Goal: Find specific page/section: Find specific page/section

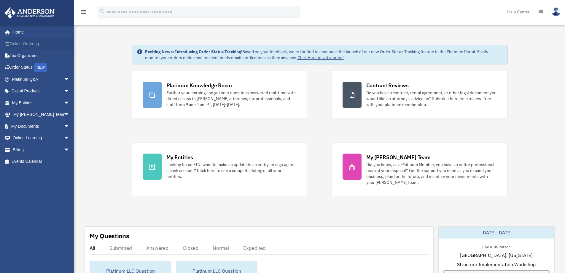
click at [42, 40] on link "Online Ordering" at bounding box center [41, 44] width 75 height 12
click at [26, 102] on link "My Entities arrow_drop_down" at bounding box center [41, 103] width 75 height 12
click at [64, 102] on span "arrow_drop_down" at bounding box center [70, 103] width 12 height 12
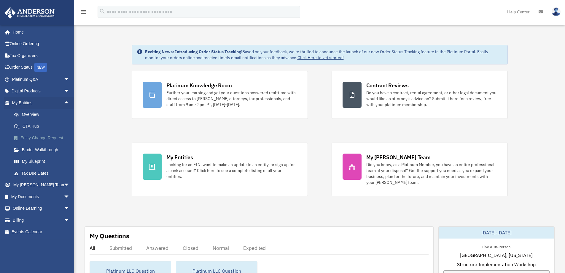
click at [45, 138] on link "Entity Change Request" at bounding box center [43, 138] width 70 height 12
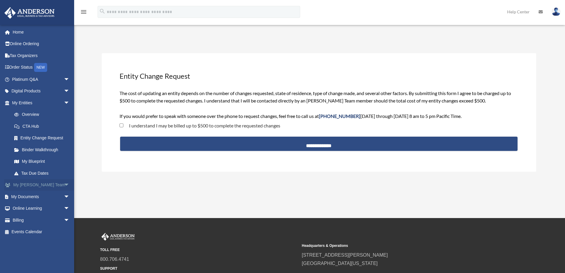
click at [64, 183] on span "arrow_drop_down" at bounding box center [70, 185] width 12 height 12
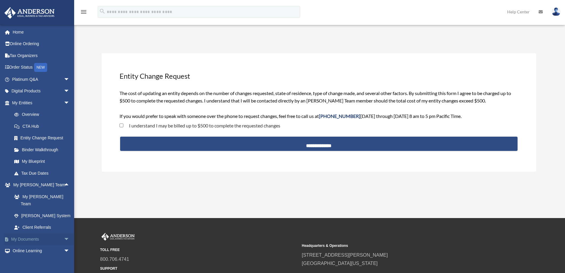
click at [64, 233] on span "arrow_drop_down" at bounding box center [70, 239] width 12 height 12
click at [28, 245] on link "Box" at bounding box center [43, 251] width 70 height 12
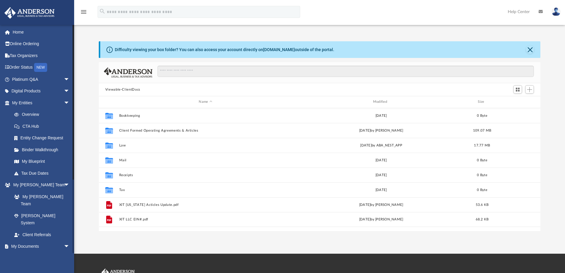
scroll to position [131, 438]
click at [138, 89] on button "Viewable-ClientDocs" at bounding box center [122, 89] width 35 height 5
click at [518, 89] on span "Switch to Grid View" at bounding box center [518, 89] width 5 height 5
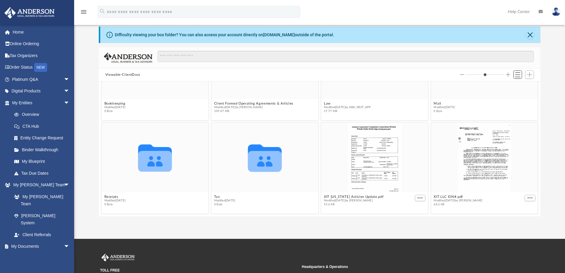
scroll to position [0, 0]
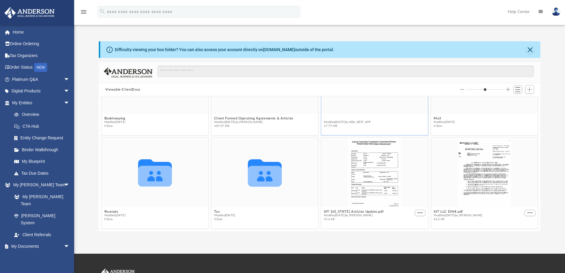
click at [371, 118] on button "Law" at bounding box center [347, 118] width 47 height 4
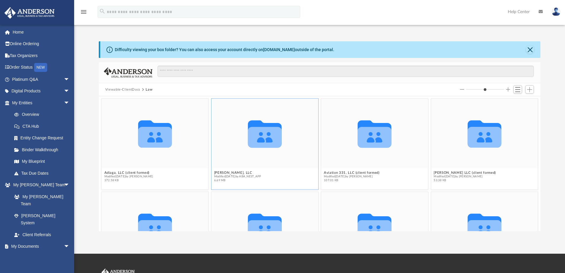
click at [254, 175] on span "Modified Thu Sep 4 2025 by ABA_NEST_APP" at bounding box center [237, 177] width 47 height 4
click at [230, 172] on button "Annie Oakley, LLC" at bounding box center [237, 173] width 47 height 4
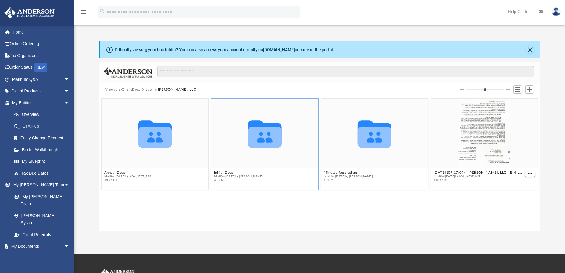
drag, startPoint x: 269, startPoint y: 140, endPoint x: 267, endPoint y: 145, distance: 5.4
click at [269, 140] on icon "grid" at bounding box center [265, 133] width 34 height 27
click at [223, 172] on button "Initial Docs" at bounding box center [238, 173] width 49 height 4
